Goal: Transaction & Acquisition: Purchase product/service

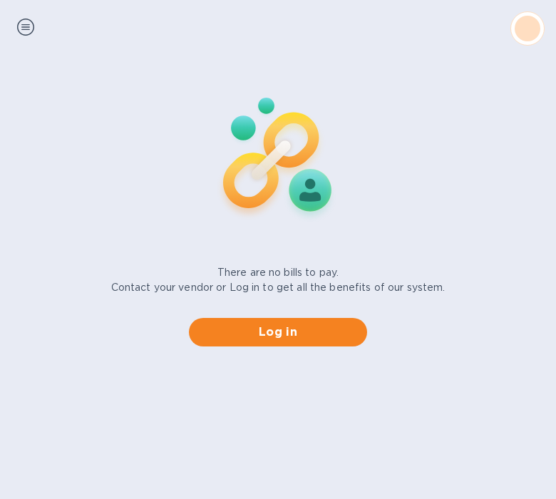
click at [177, 163] on div "There are no bills to pay. Contact your vendor or Log in to get all the benefit…" at bounding box center [277, 204] width 567 height 306
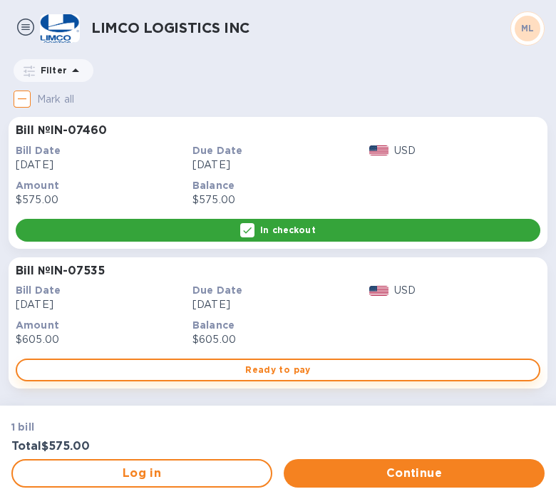
click at [260, 364] on span "Ready to pay" at bounding box center [277, 369] width 499 height 17
checkbox input "true"
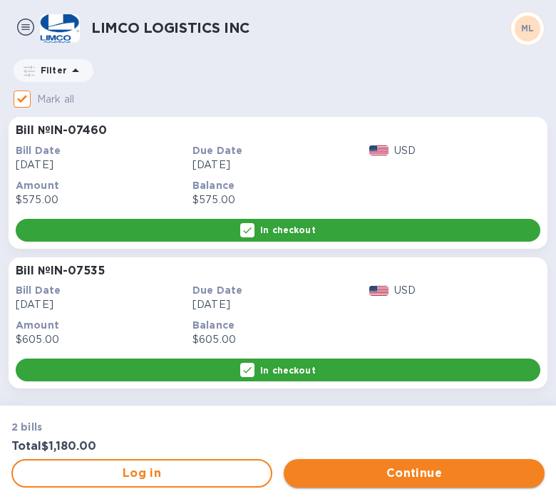
click at [410, 469] on span "Continue" at bounding box center [414, 472] width 238 height 17
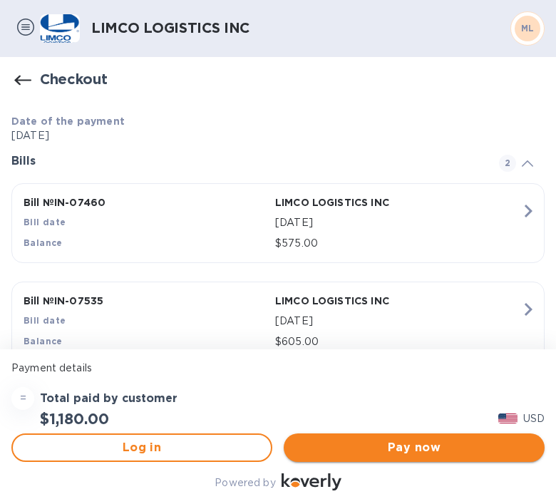
click at [432, 442] on span "Pay now" at bounding box center [414, 447] width 238 height 17
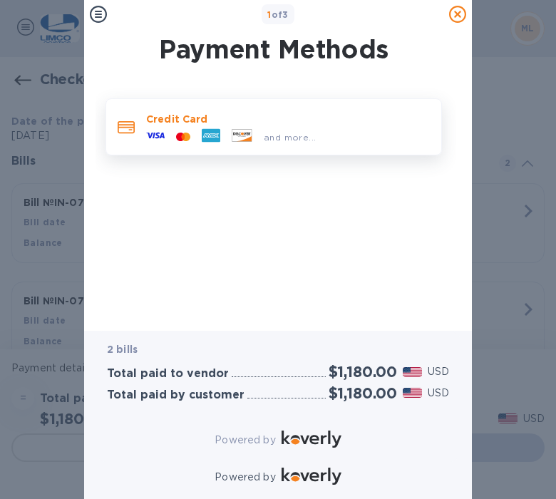
click at [161, 130] on icon at bounding box center [155, 135] width 19 height 19
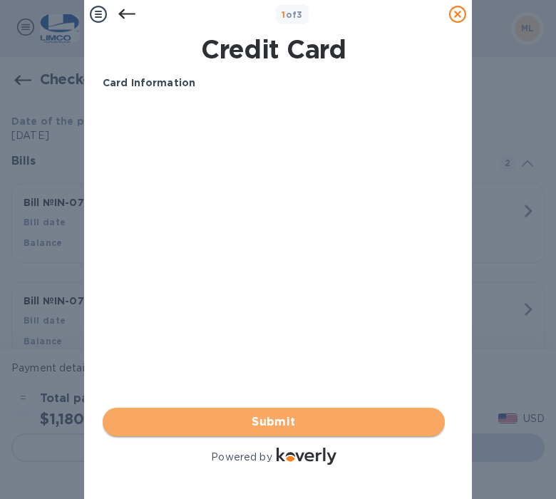
click at [299, 413] on span "Submit" at bounding box center [273, 421] width 319 height 17
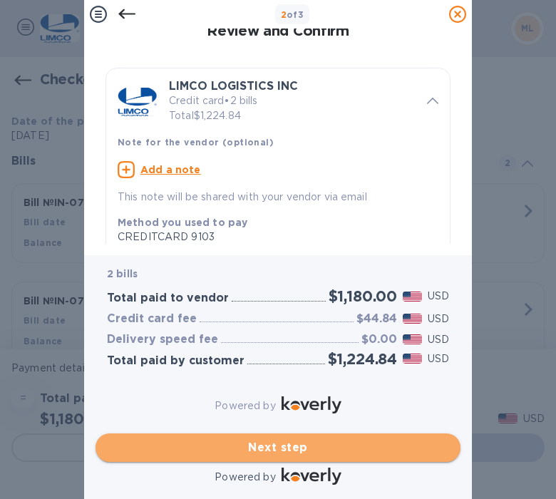
click at [300, 439] on span "Next step" at bounding box center [278, 447] width 342 height 17
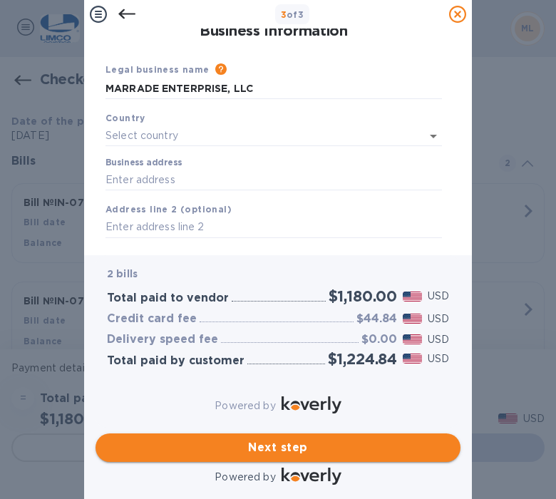
click at [301, 439] on span "Next step" at bounding box center [278, 447] width 342 height 17
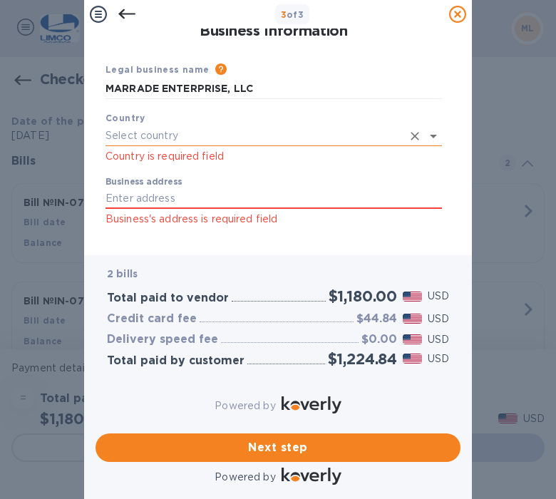
click at [150, 132] on input "text" at bounding box center [253, 135] width 296 height 21
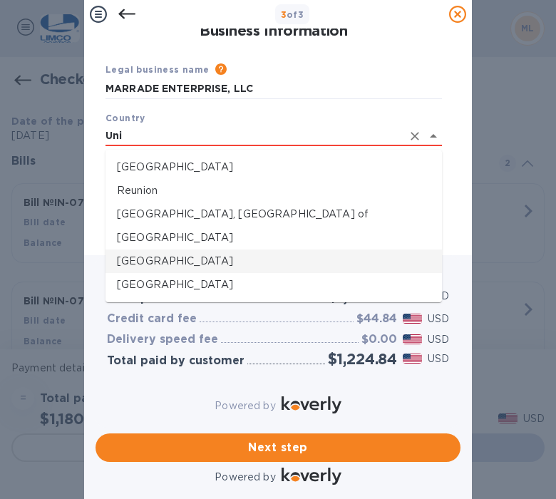
click at [184, 257] on p "[GEOGRAPHIC_DATA]" at bounding box center [273, 261] width 313 height 15
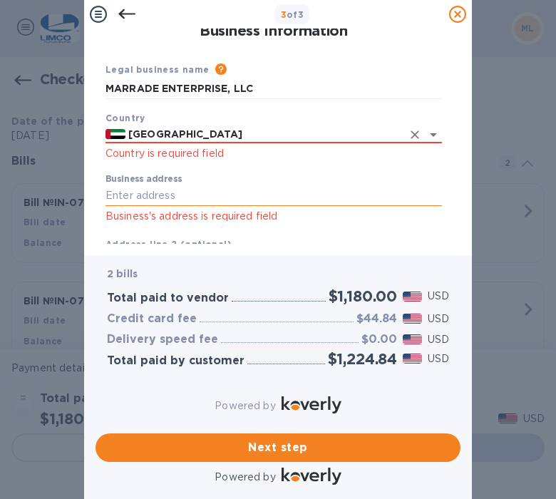
type input "[GEOGRAPHIC_DATA]"
click at [135, 188] on input "Business address" at bounding box center [273, 195] width 336 height 21
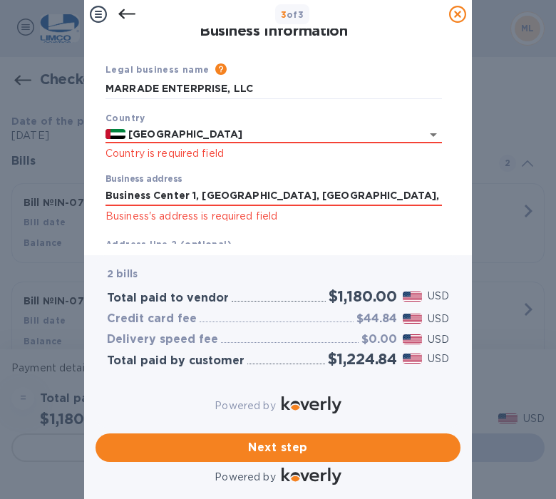
click at [148, 375] on div "2 bills Total paid to vendor $1,180.00 USD Credit card fee $44.84 USD Delivery …" at bounding box center [278, 341] width 348 height 155
click at [191, 198] on input "Business Center 1, [GEOGRAPHIC_DATA], [GEOGRAPHIC_DATA], [GEOGRAPHIC_DATA]" at bounding box center [273, 195] width 336 height 21
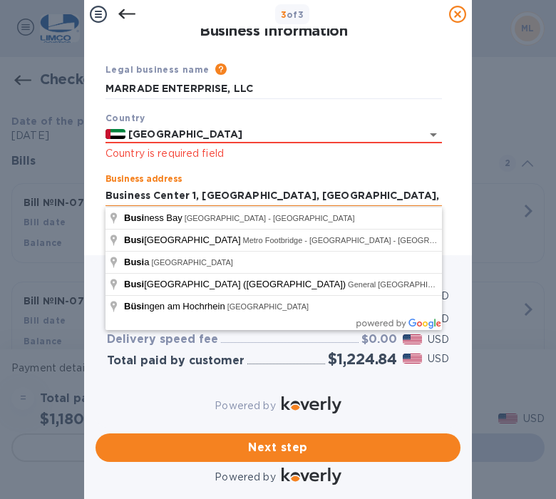
drag, startPoint x: 199, startPoint y: 199, endPoint x: 247, endPoint y: 194, distance: 48.1
click at [247, 194] on input "Business Center 1, [GEOGRAPHIC_DATA], [GEOGRAPHIC_DATA], [GEOGRAPHIC_DATA]" at bounding box center [273, 195] width 336 height 21
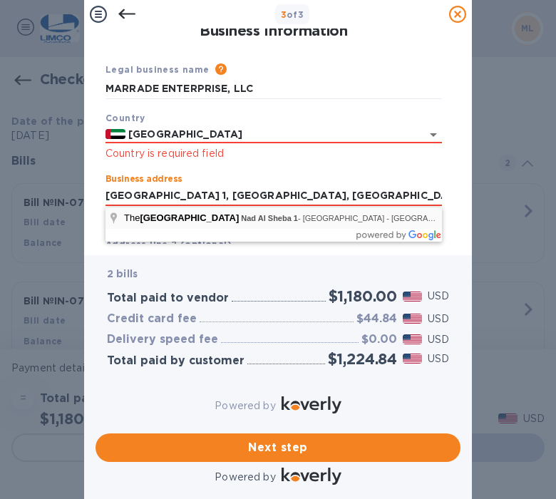
type input "Dubai [GEOGRAPHIC_DATA]"
type input "[GEOGRAPHIC_DATA]"
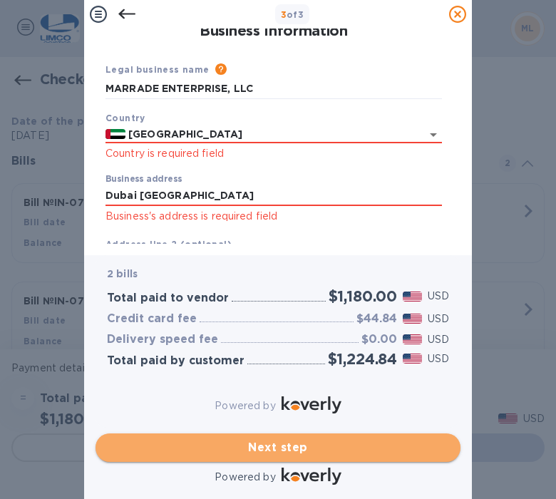
click at [284, 439] on span "Next step" at bounding box center [278, 447] width 342 height 17
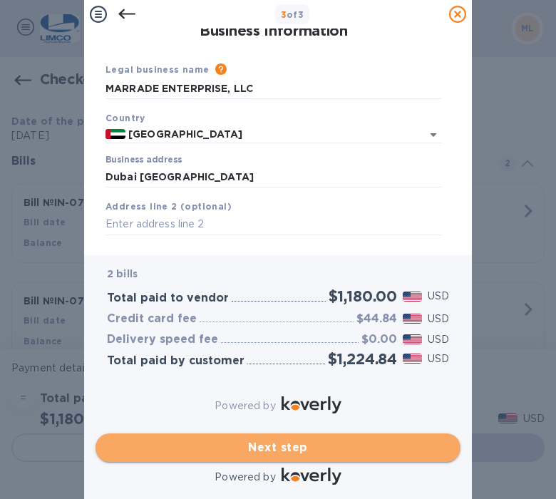
click at [299, 439] on span "Next step" at bounding box center [278, 447] width 342 height 17
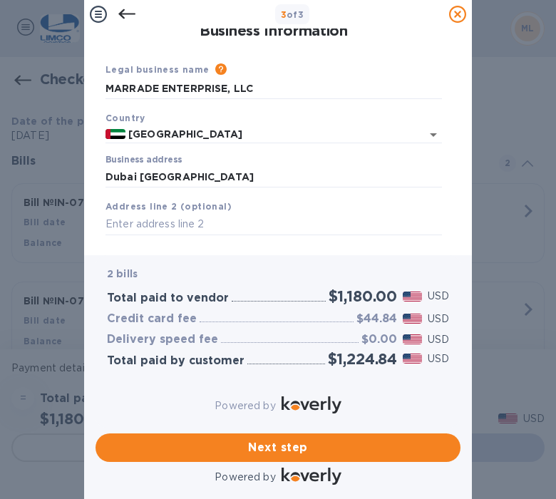
scroll to position [187, 0]
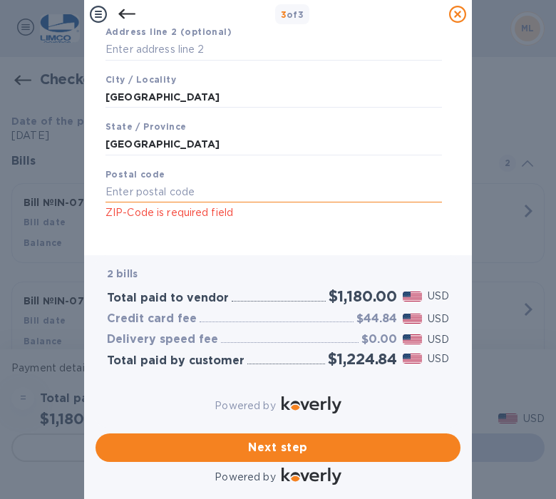
click at [148, 182] on input "text" at bounding box center [273, 192] width 336 height 21
type input "00000"
click at [306, 227] on div "Save" at bounding box center [274, 232] width 348 height 11
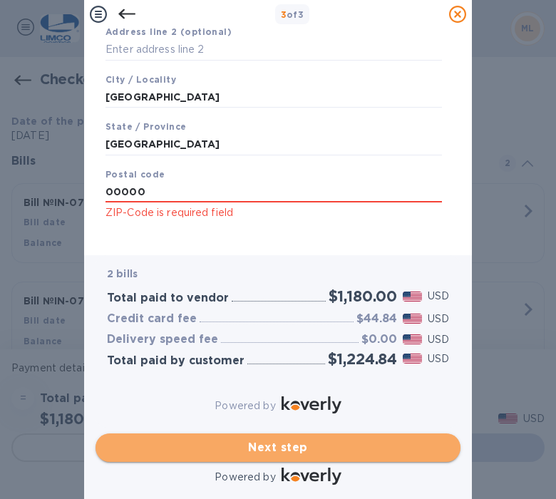
click at [264, 439] on span "Next step" at bounding box center [278, 447] width 342 height 17
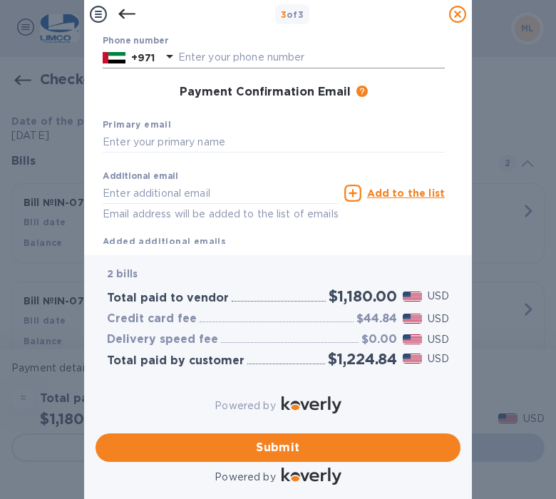
click at [204, 57] on input "text" at bounding box center [311, 57] width 266 height 21
type input "567880268"
click at [123, 85] on div "Payment Confirmation Email The added email addresses will be used to send the p…" at bounding box center [273, 93] width 353 height 26
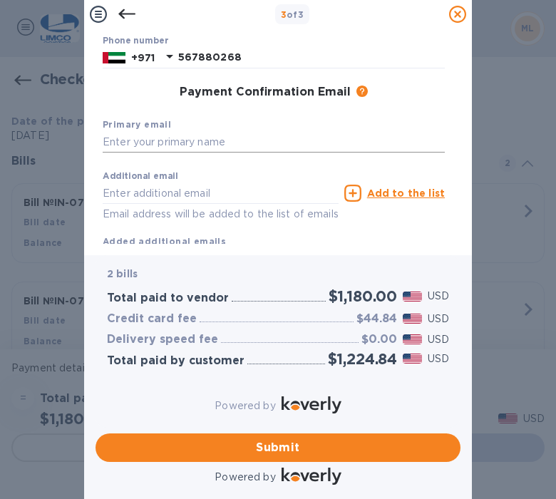
click at [150, 147] on input "text" at bounding box center [274, 142] width 342 height 21
type input "[EMAIL_ADDRESS][DOMAIN_NAME]"
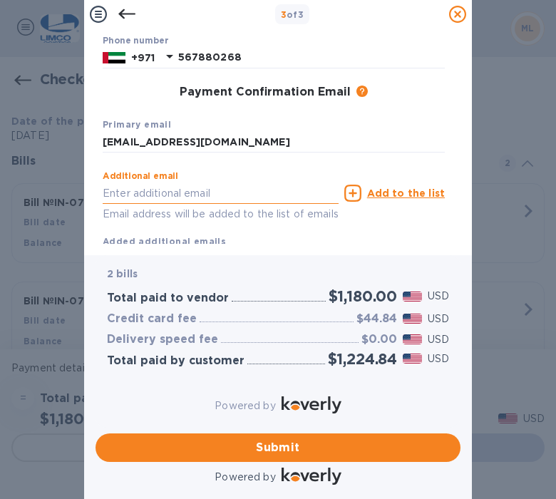
click at [134, 197] on input "text" at bounding box center [221, 192] width 236 height 21
type input "[EMAIL_ADDRESS][DOMAIN_NAME]"
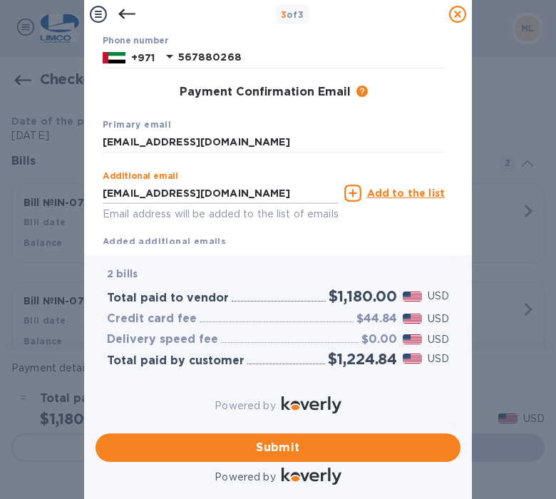
type input "Moe"
type input "[DEMOGRAPHIC_DATA]"
click at [420, 197] on u "Add to the list" at bounding box center [406, 192] width 78 height 11
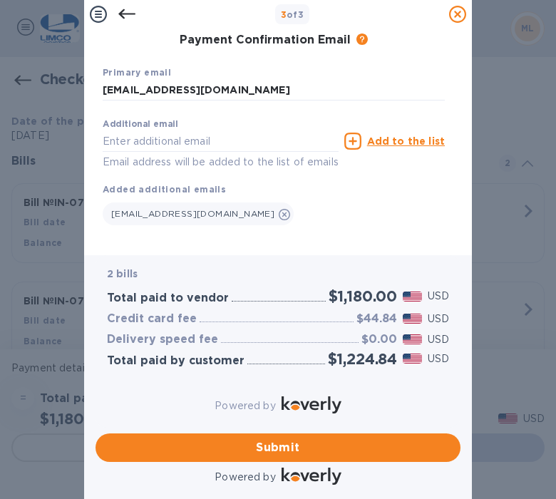
scroll to position [272, 0]
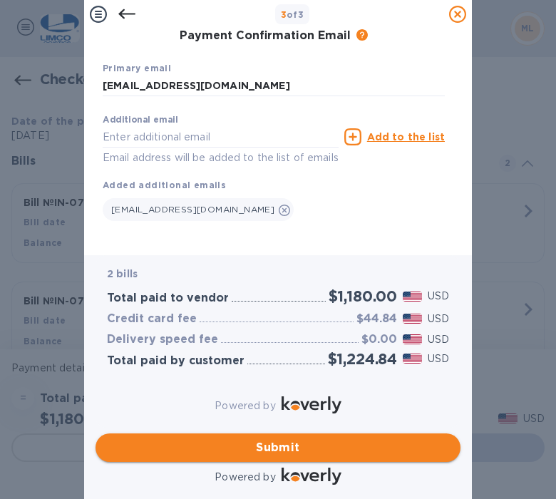
click at [281, 439] on span "Submit" at bounding box center [278, 447] width 342 height 17
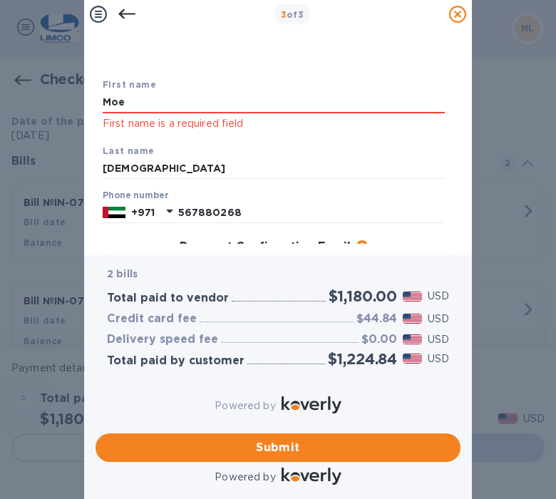
scroll to position [46, 0]
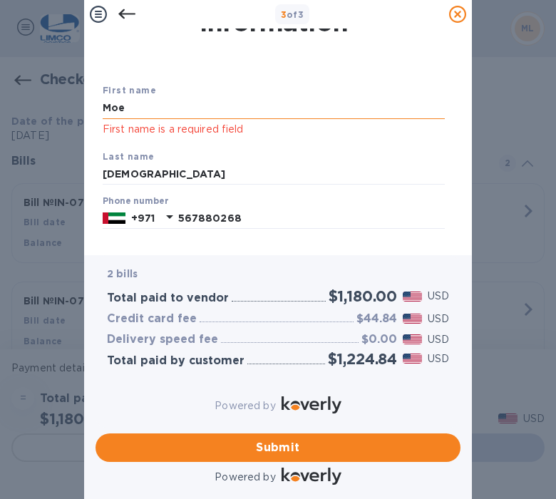
click at [173, 104] on input "Moe" at bounding box center [274, 108] width 342 height 21
type input "[PERSON_NAME]"
click at [376, 142] on div "First name [PERSON_NAME] First name is a required field" at bounding box center [273, 110] width 353 height 66
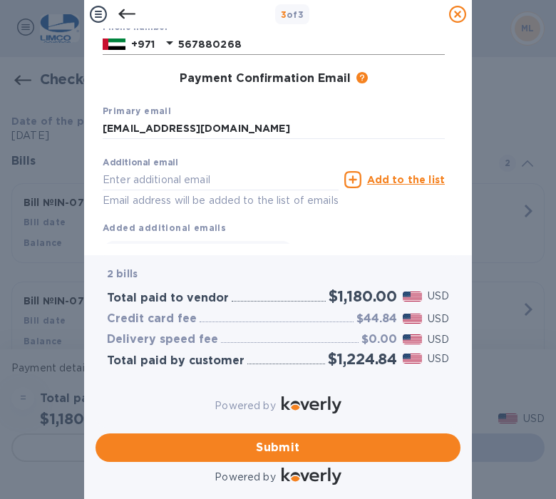
scroll to position [291, 0]
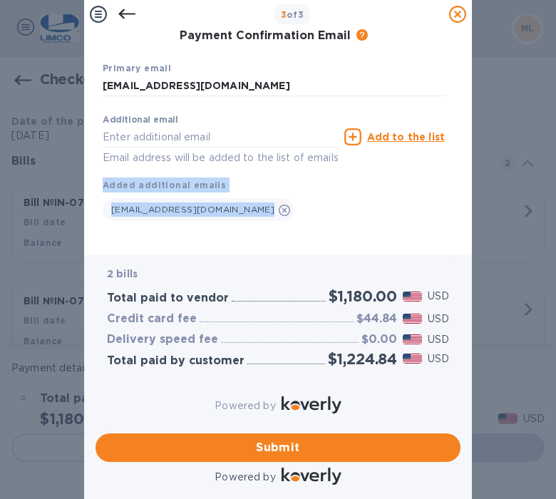
drag, startPoint x: 453, startPoint y: 177, endPoint x: 444, endPoint y: 98, distance: 79.6
click at [444, 98] on div "Payment Contact Information First name [PERSON_NAME] First name is a required f…" at bounding box center [277, 135] width 365 height 215
click at [279, 439] on span "Submit" at bounding box center [278, 447] width 342 height 17
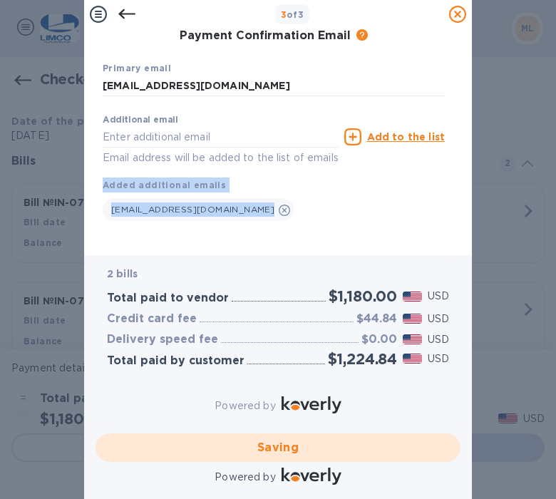
checkbox input "false"
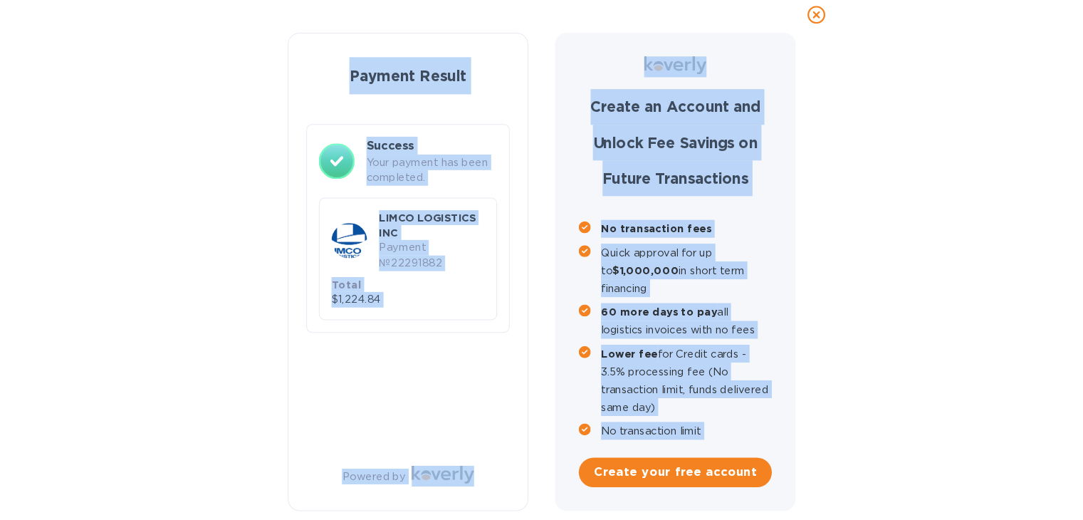
scroll to position [5, 0]
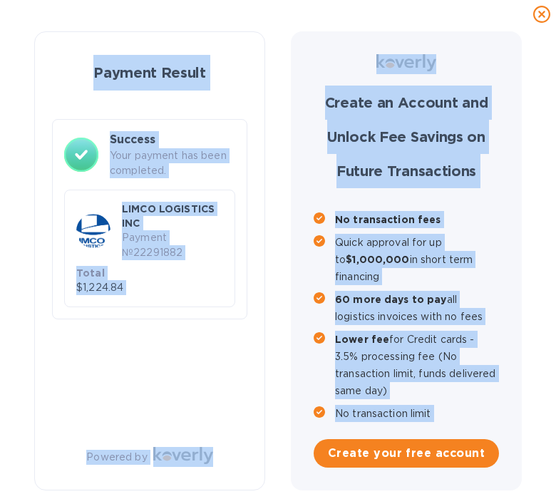
click at [519, 328] on div "Payment Result Success Your payment has been completed. LIMCO LOGISTICS INC Pay…" at bounding box center [278, 259] width 519 height 462
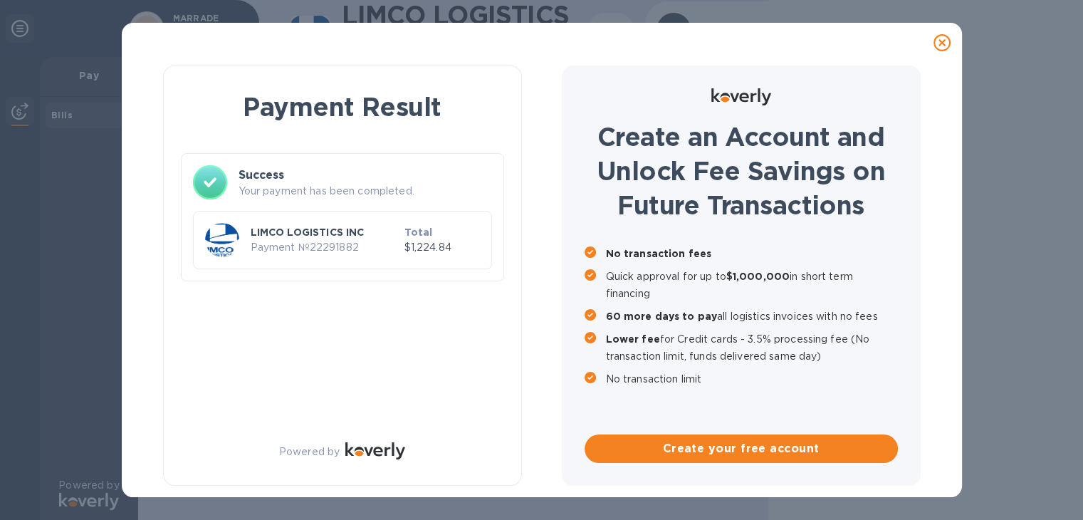
scroll to position [0, 0]
